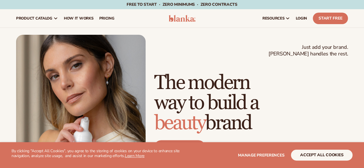
scroll to position [12, 0]
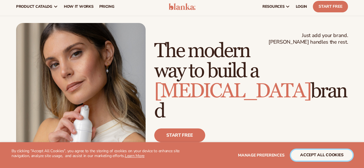
click at [311, 157] on button "accept all cookies" at bounding box center [322, 155] width 62 height 11
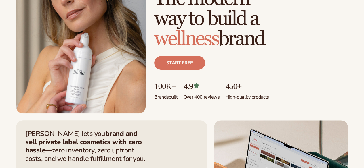
scroll to position [129, 0]
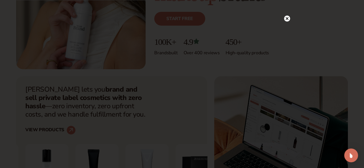
click at [287, 18] on icon at bounding box center [286, 18] width 3 height 3
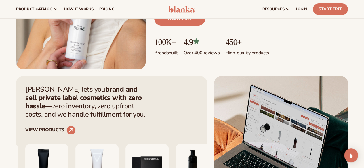
scroll to position [0, 0]
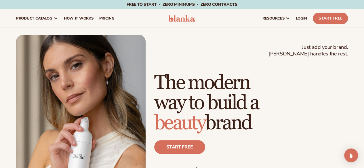
click at [298, 22] on link "LOGIN" at bounding box center [301, 18] width 17 height 18
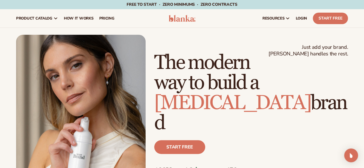
click at [326, 22] on link "Start Free" at bounding box center [330, 19] width 35 height 12
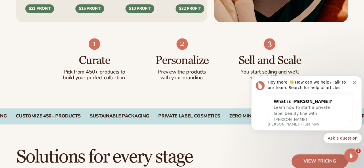
scroll to position [330, 0]
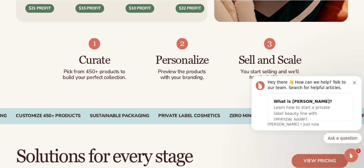
click at [354, 82] on icon "Dismiss notification" at bounding box center [353, 82] width 3 height 3
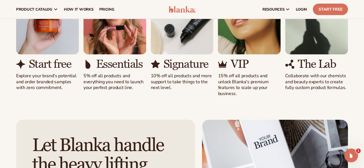
scroll to position [493, 0]
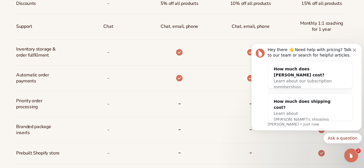
click at [356, 51] on button "Dismiss notification" at bounding box center [354, 49] width 5 height 5
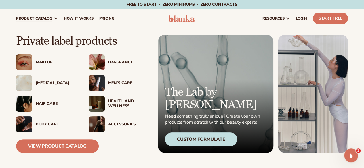
click at [47, 81] on div "[MEDICAL_DATA]" at bounding box center [56, 83] width 41 height 5
click at [111, 77] on div "Men’s Care" at bounding box center [119, 83] width 61 height 16
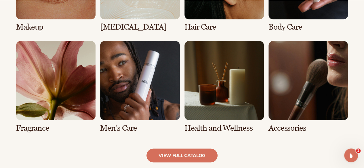
scroll to position [489, 0]
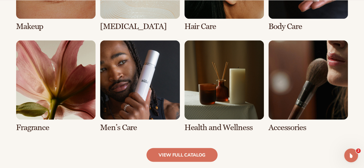
click at [215, 99] on link "7 / 8" at bounding box center [223, 86] width 79 height 92
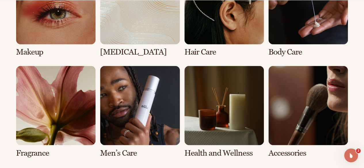
scroll to position [523, 0]
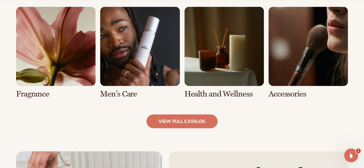
click at [187, 122] on link "view full catalog" at bounding box center [181, 121] width 71 height 14
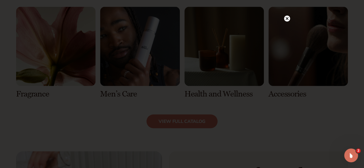
click at [287, 21] on circle at bounding box center [287, 19] width 6 height 6
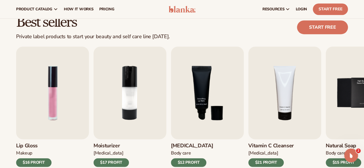
scroll to position [0, 0]
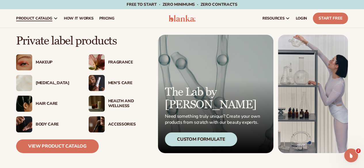
click at [64, 150] on link "View Product Catalog" at bounding box center [57, 146] width 83 height 14
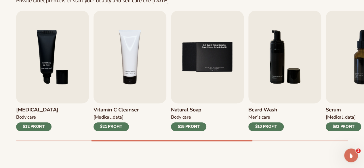
scroll to position [192, 0]
click at [205, 74] on img "5 / 9" at bounding box center [207, 56] width 73 height 93
click at [188, 101] on img "5 / 9" at bounding box center [207, 56] width 73 height 93
click at [186, 113] on div "Natural Soap Body Care $15 PROFIT" at bounding box center [207, 117] width 73 height 28
click at [185, 109] on h3 "Natural Soap" at bounding box center [188, 110] width 35 height 6
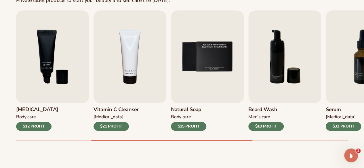
click at [210, 74] on img "5 / 9" at bounding box center [207, 56] width 73 height 93
click at [202, 52] on img "5 / 9" at bounding box center [207, 56] width 73 height 93
